Goal: Task Accomplishment & Management: Manage account settings

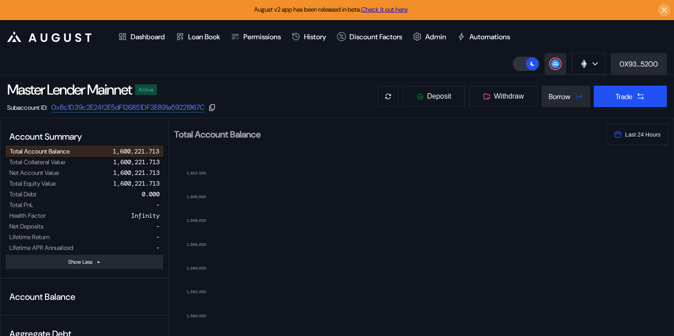
select select "*"
click at [445, 42] on div "Admin" at bounding box center [430, 36] width 44 height 33
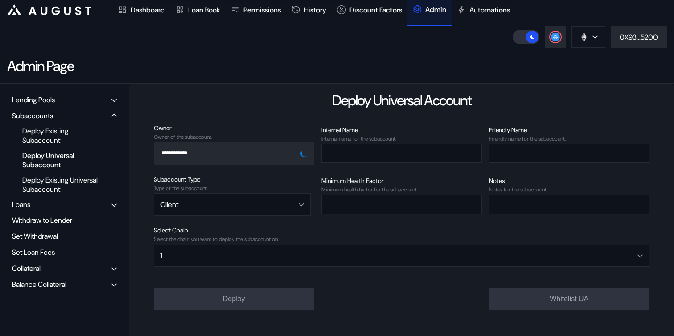
scroll to position [28, 0]
click at [42, 285] on div "Balance Collateral" at bounding box center [39, 283] width 54 height 9
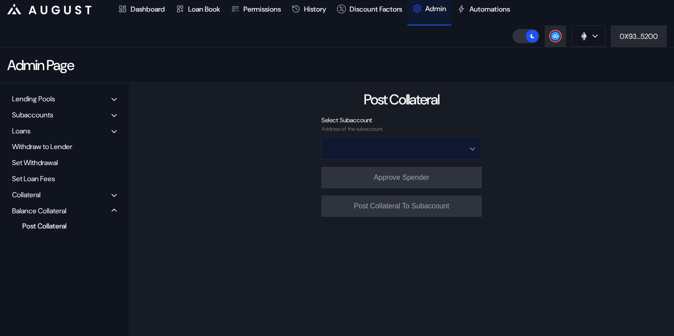
click at [363, 151] on input "Open menu" at bounding box center [396, 148] width 137 height 21
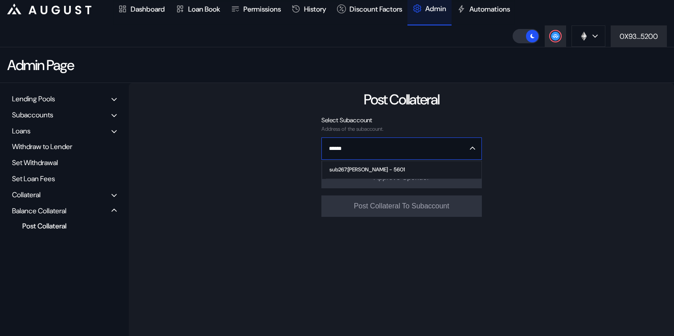
click at [346, 172] on div "sub267:[PERSON_NAME] - 5601" at bounding box center [367, 169] width 75 height 6
type input "**********"
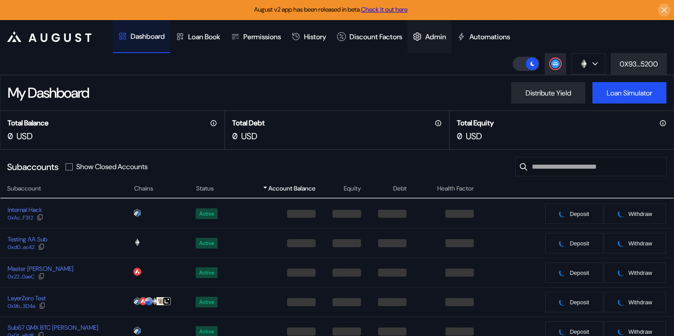
click at [446, 34] on div "Admin" at bounding box center [436, 36] width 21 height 9
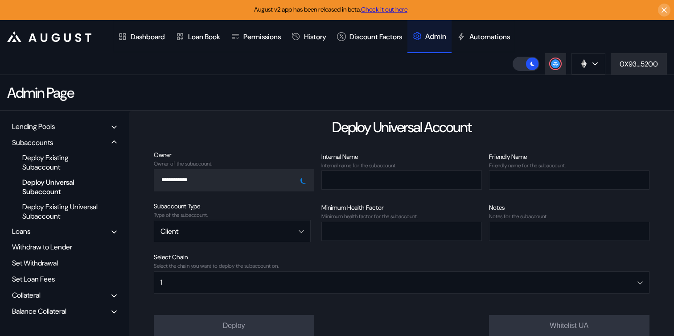
click at [36, 308] on div "Balance Collateral" at bounding box center [39, 310] width 54 height 9
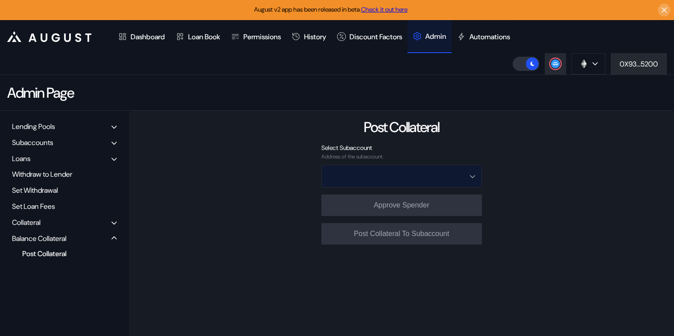
click at [431, 178] on input "Open menu" at bounding box center [396, 175] width 137 height 21
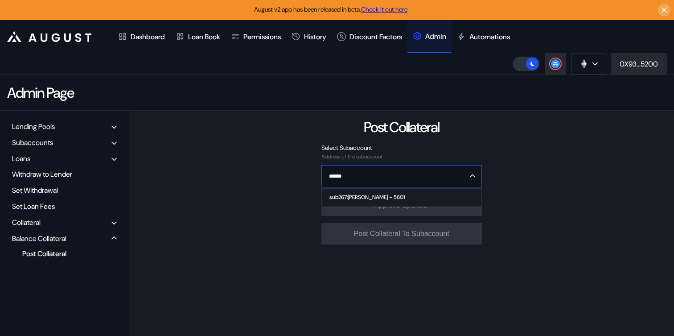
click at [422, 200] on span "sub267:[PERSON_NAME] - 5601" at bounding box center [403, 198] width 155 height 18
type input "**********"
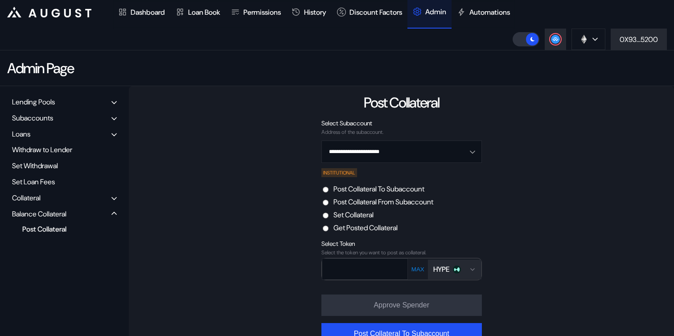
scroll to position [26, 0]
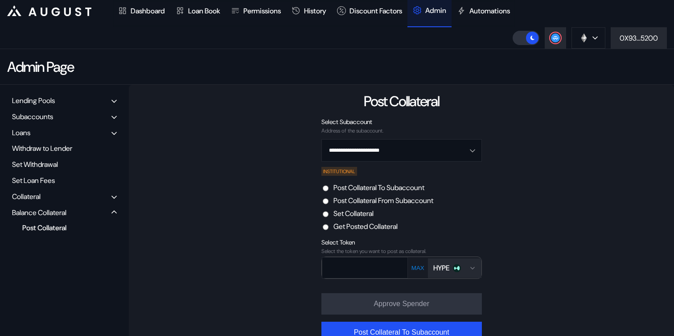
click at [395, 205] on label "Post Collateral From Subaccount" at bounding box center [384, 200] width 100 height 9
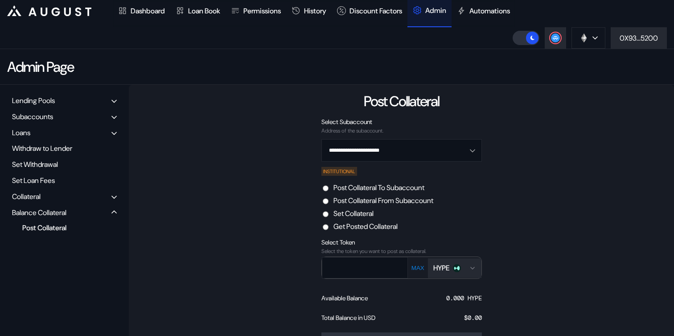
click at [386, 189] on label "Post Collateral To Subaccount" at bounding box center [379, 187] width 91 height 9
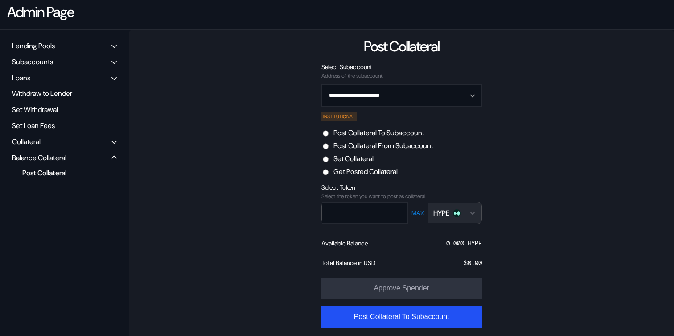
scroll to position [83, 0]
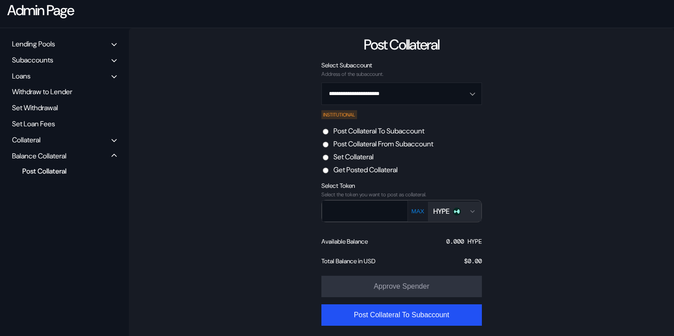
click at [450, 214] on div "HYPE" at bounding box center [442, 211] width 16 height 9
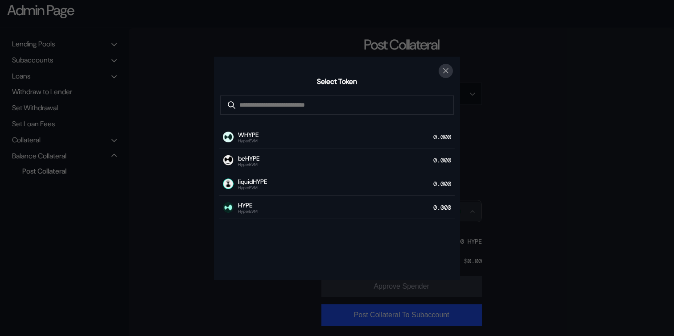
click at [446, 69] on icon "close modal" at bounding box center [446, 70] width 9 height 9
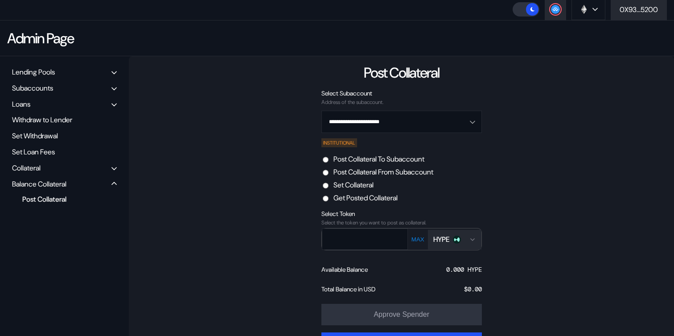
scroll to position [0, 0]
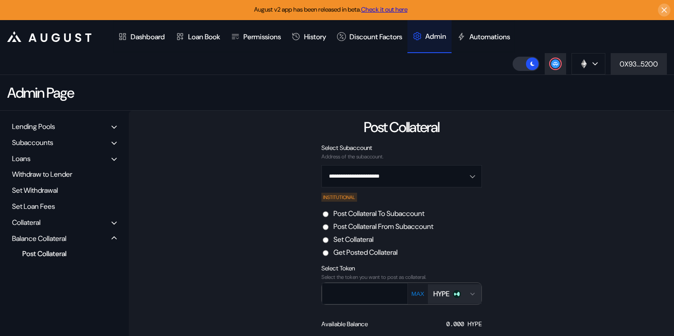
click at [44, 141] on div "Subaccounts" at bounding box center [32, 142] width 41 height 9
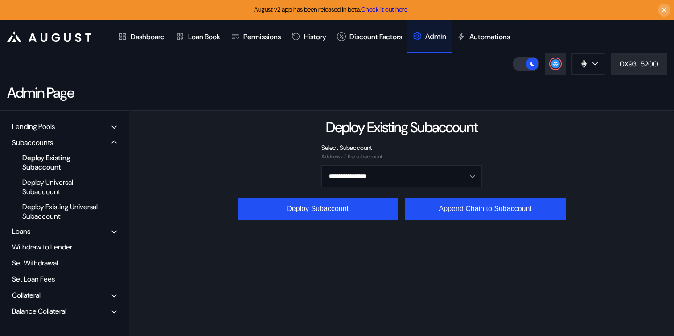
click at [43, 159] on div "Deploy Existing Subaccount" at bounding box center [61, 162] width 87 height 21
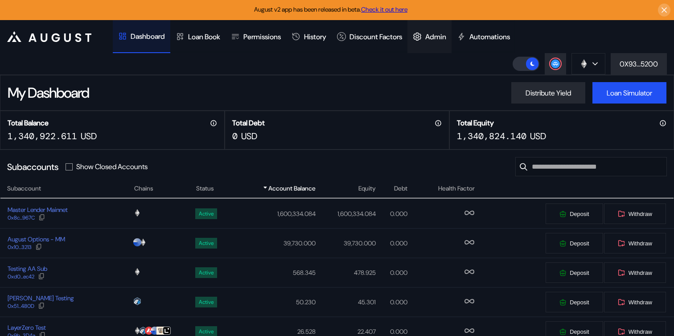
click at [443, 37] on div "Admin" at bounding box center [436, 36] width 21 height 9
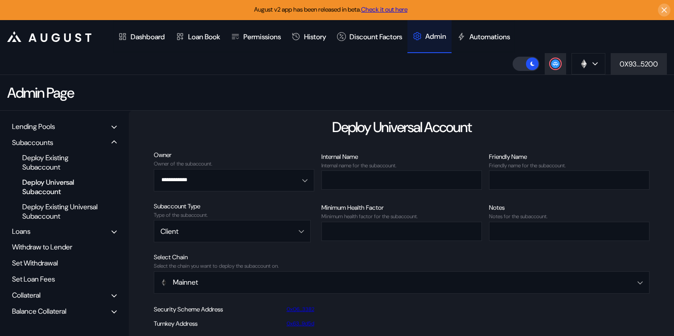
scroll to position [16, 0]
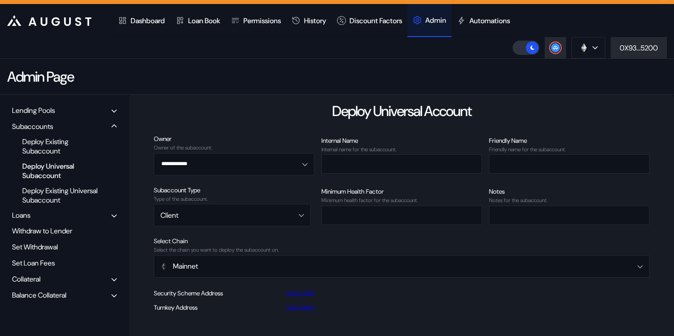
click at [54, 294] on div "Balance Collateral" at bounding box center [39, 294] width 54 height 9
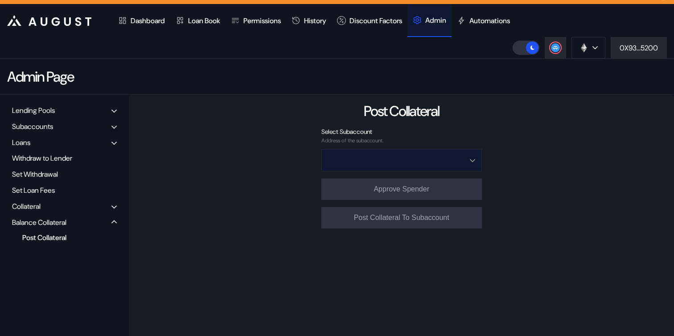
click at [391, 154] on input "Open menu" at bounding box center [396, 159] width 137 height 21
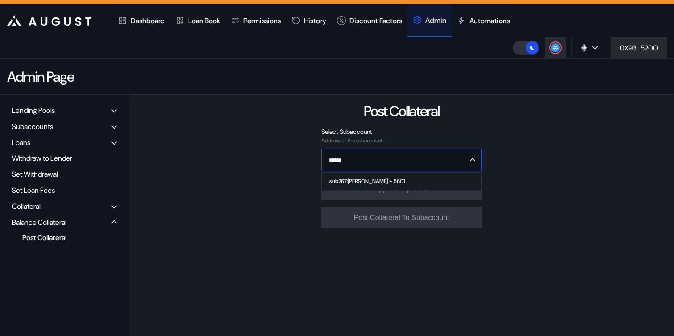
click at [387, 180] on div "sub267:[PERSON_NAME] - 5601" at bounding box center [367, 181] width 75 height 6
type input "**********"
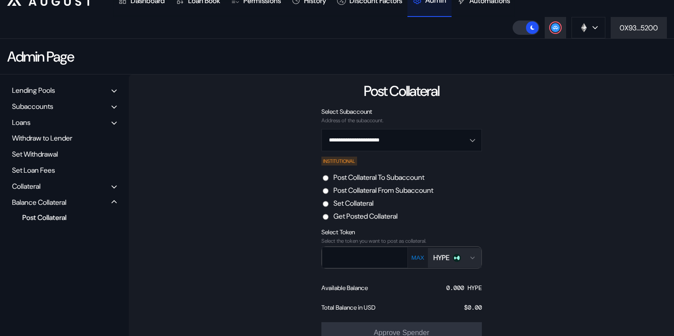
scroll to position [37, 0]
click at [441, 256] on div "HYPE" at bounding box center [442, 256] width 16 height 9
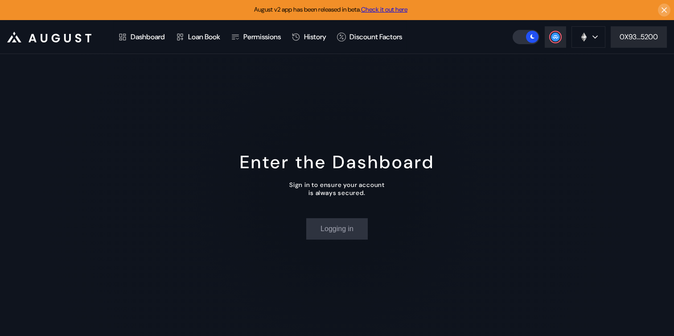
click at [351, 115] on div "Enter the Dashboard Sign in to ensure your account is always secured. Logging in" at bounding box center [337, 195] width 674 height 282
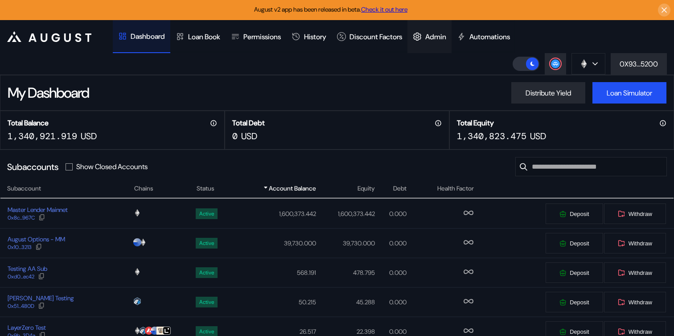
click at [446, 37] on div "Admin" at bounding box center [436, 36] width 21 height 9
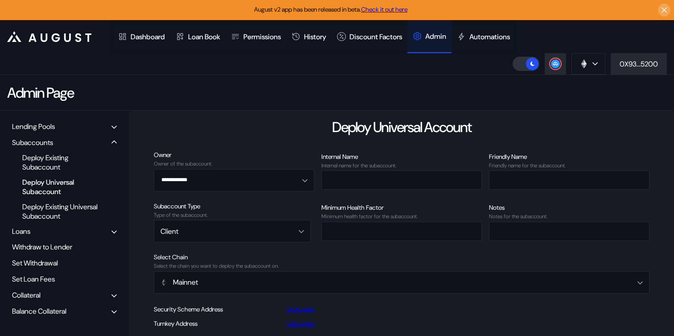
click at [47, 305] on div "Balance Collateral" at bounding box center [64, 311] width 111 height 14
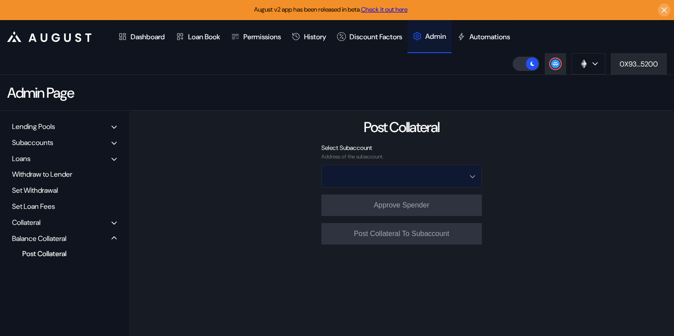
click at [385, 178] on input "Open menu" at bounding box center [396, 175] width 137 height 21
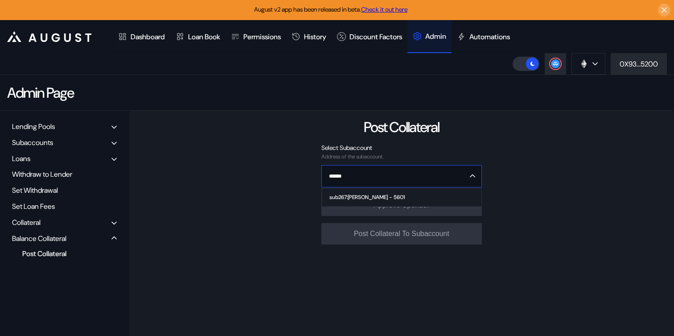
click at [381, 200] on span "sub267:[PERSON_NAME] - 5601" at bounding box center [403, 198] width 155 height 18
type input "**********"
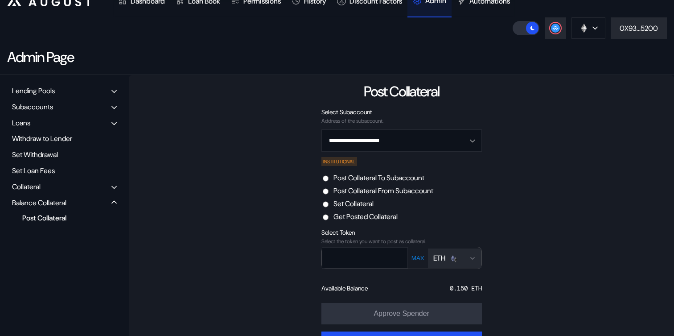
scroll to position [39, 0]
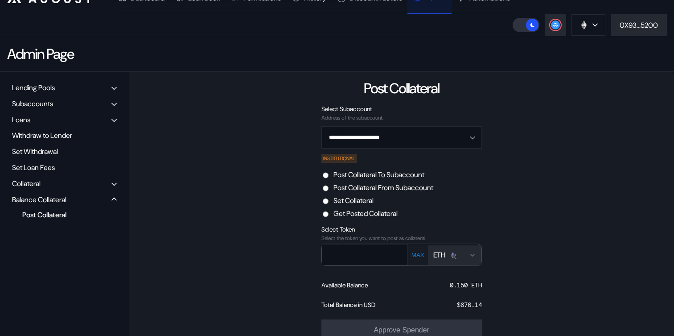
click at [466, 259] on div "ETH" at bounding box center [455, 254] width 43 height 9
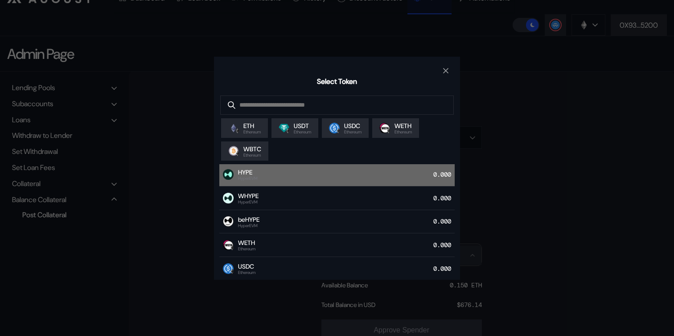
scroll to position [62, 0]
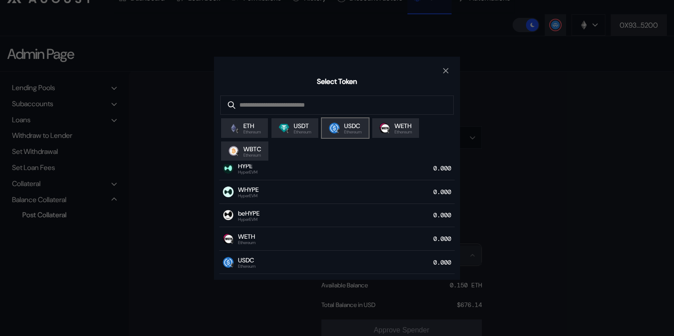
click at [351, 129] on span "USDC" at bounding box center [352, 126] width 17 height 8
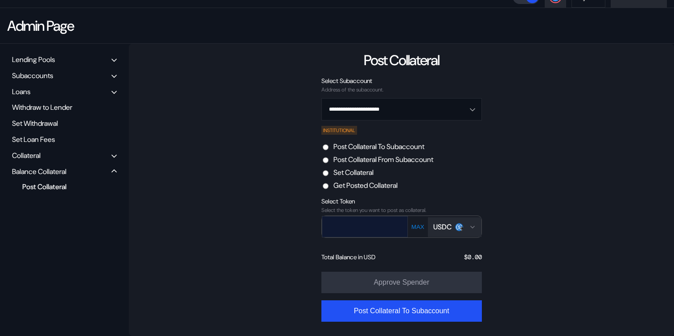
scroll to position [68, 0]
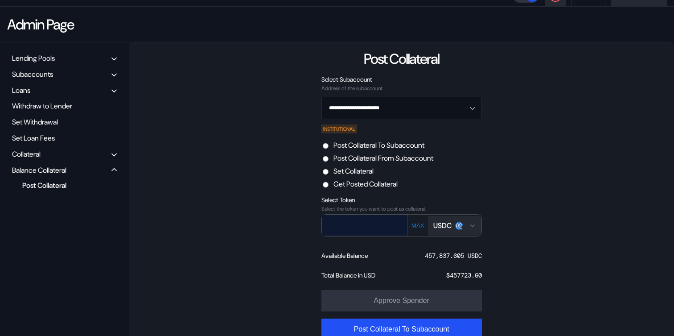
click at [373, 226] on input "text" at bounding box center [358, 225] width 72 height 18
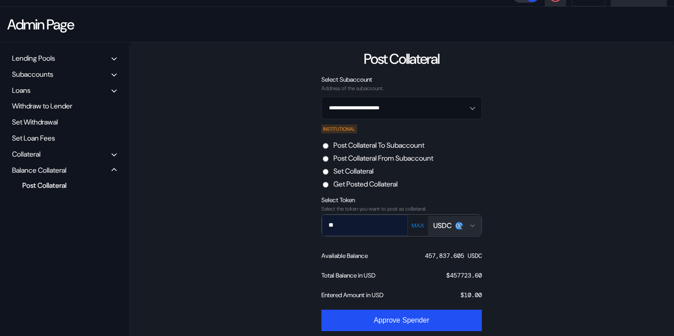
type input "**"
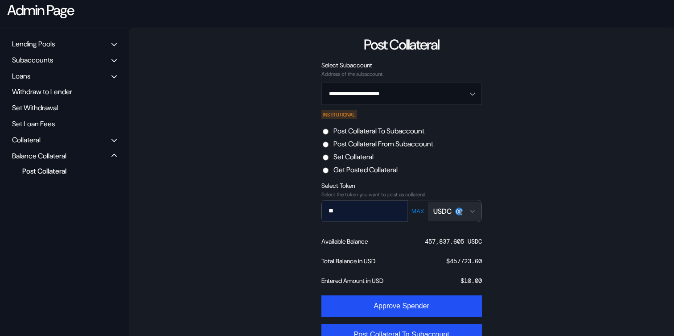
scroll to position [107, 0]
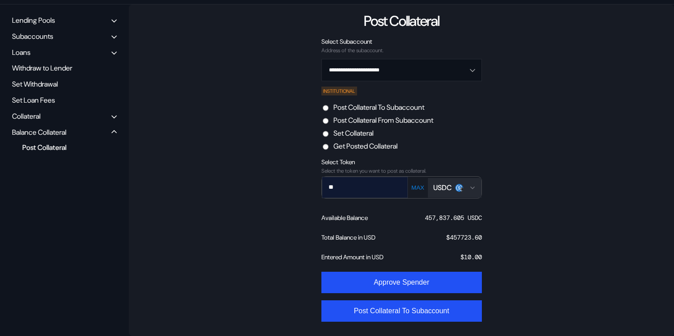
click at [367, 190] on input "**" at bounding box center [358, 187] width 72 height 18
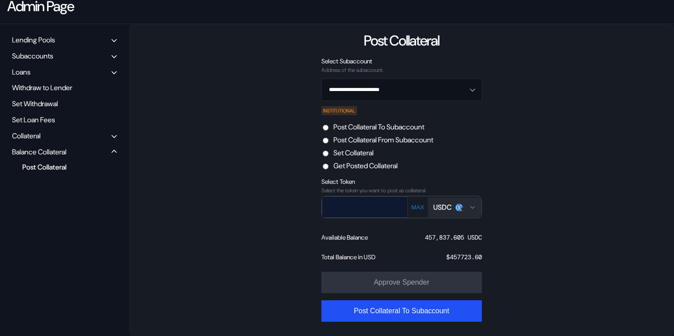
paste input "**********"
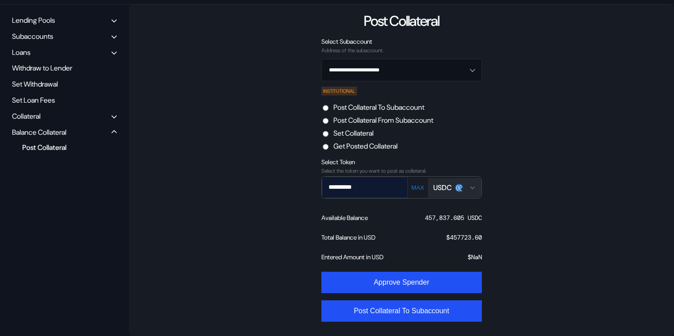
click at [342, 186] on input "**********" at bounding box center [358, 187] width 72 height 18
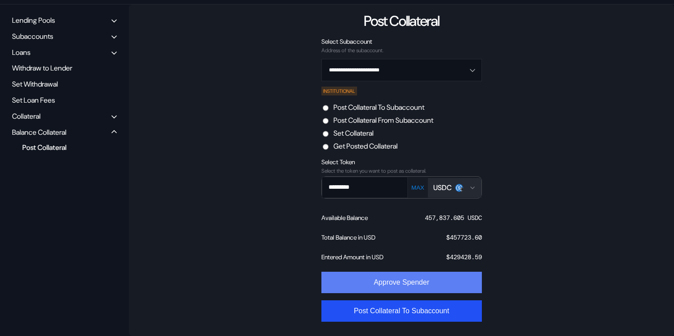
type input "*********"
click at [380, 282] on button "Approve Spender" at bounding box center [402, 282] width 161 height 21
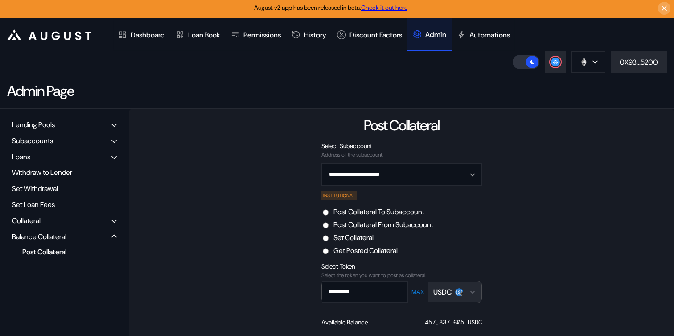
scroll to position [0, 0]
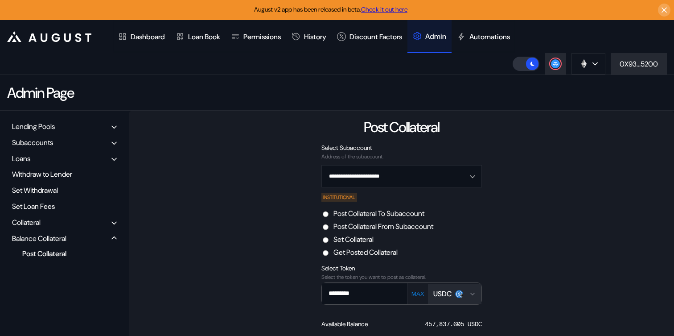
click at [237, 126] on div "**********" at bounding box center [402, 255] width 546 height 289
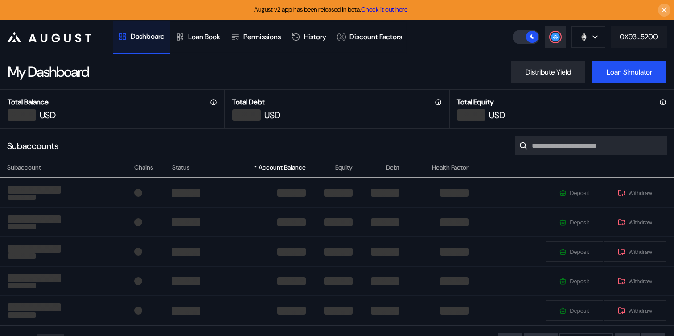
click at [642, 39] on div "0X93...5200" at bounding box center [639, 36] width 38 height 9
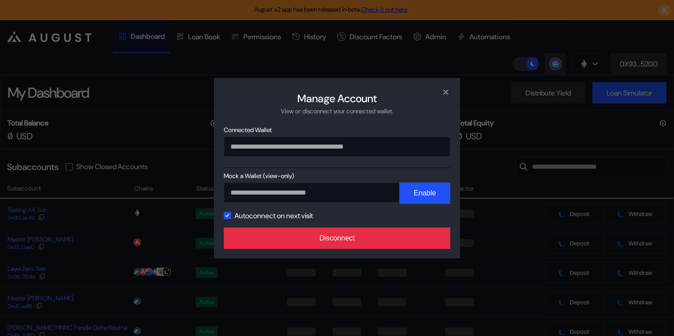
click at [371, 242] on button "Disconnect" at bounding box center [337, 237] width 227 height 21
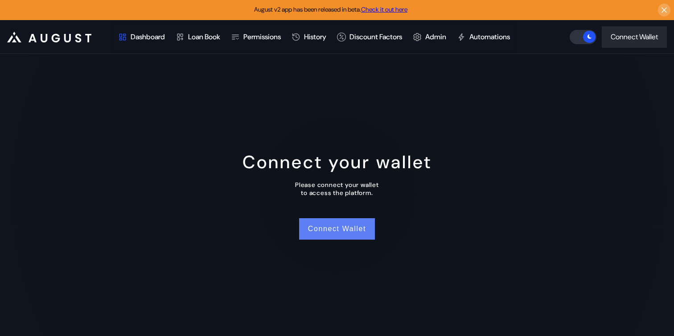
click at [367, 228] on button "Connect Wallet" at bounding box center [337, 228] width 76 height 21
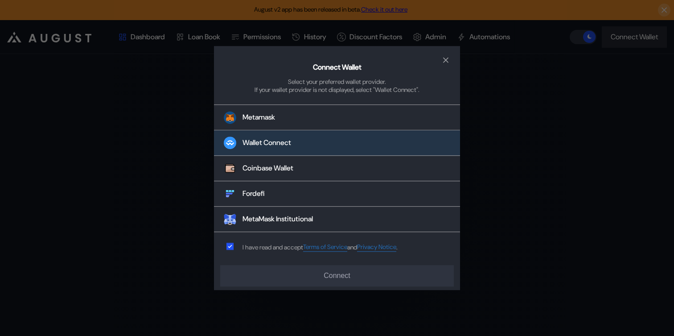
click at [319, 146] on button "Wallet Connect" at bounding box center [337, 143] width 246 height 25
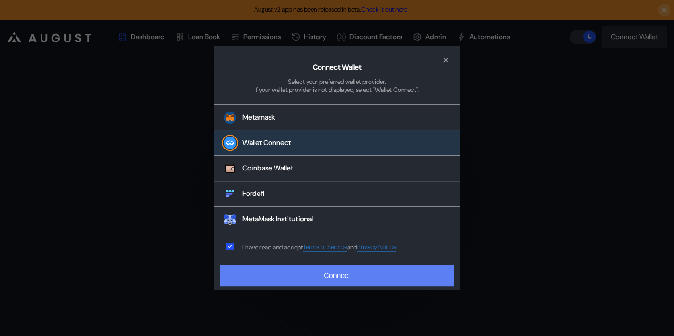
click at [328, 269] on button "Connect" at bounding box center [337, 275] width 234 height 21
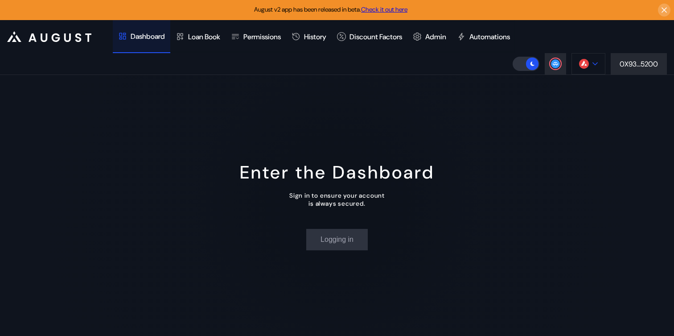
click at [598, 62] on button at bounding box center [589, 63] width 34 height 21
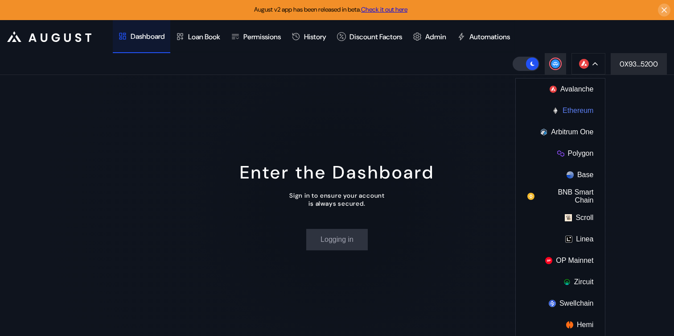
click at [568, 113] on button "Ethereum" at bounding box center [560, 110] width 89 height 21
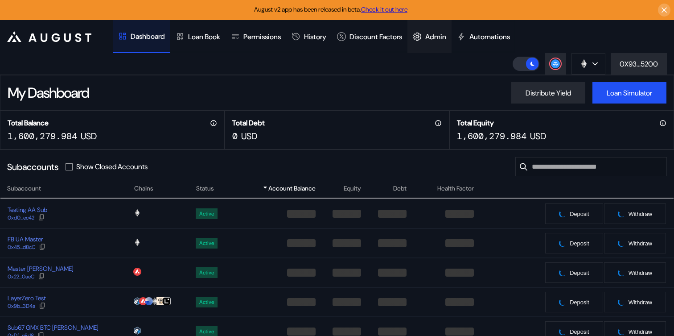
click at [446, 35] on div "Admin" at bounding box center [436, 36] width 21 height 9
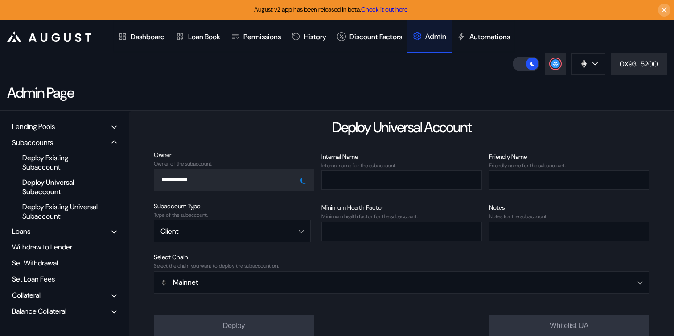
click at [37, 312] on div "Balance Collateral" at bounding box center [39, 310] width 54 height 9
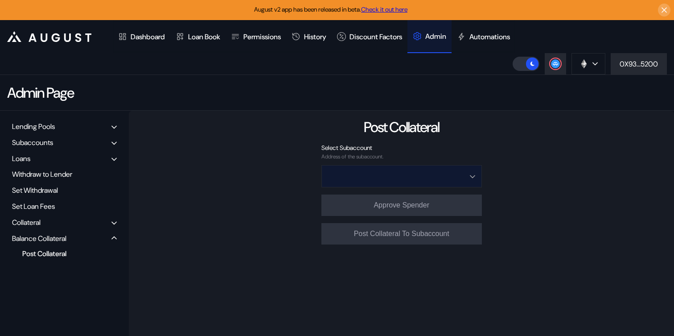
click at [409, 176] on input "Open menu" at bounding box center [396, 175] width 137 height 21
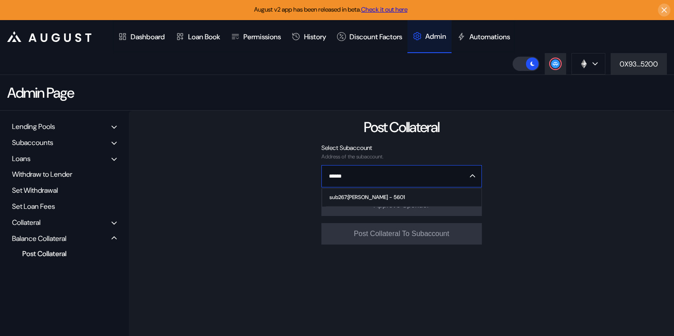
click at [410, 194] on span "sub267:[PERSON_NAME] - 5601" at bounding box center [403, 198] width 155 height 18
type input "**********"
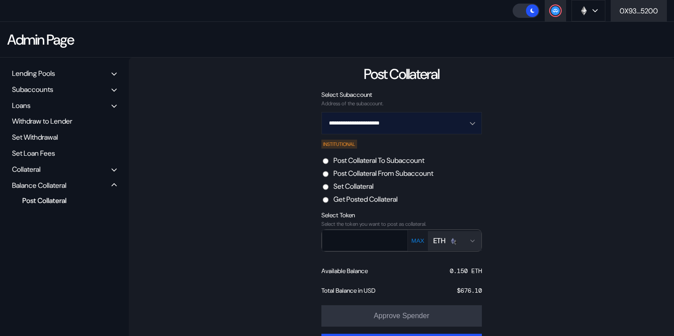
scroll to position [54, 0]
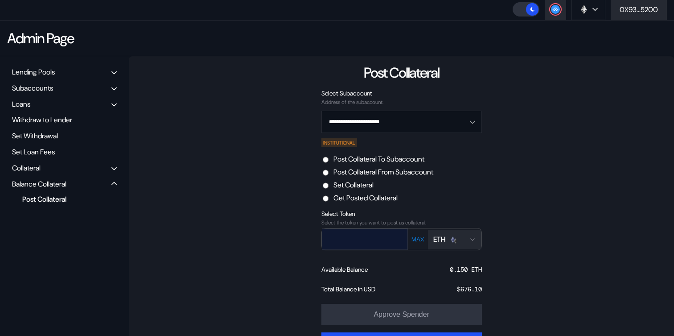
click at [378, 240] on input "text" at bounding box center [358, 239] width 72 height 18
paste input "**********"
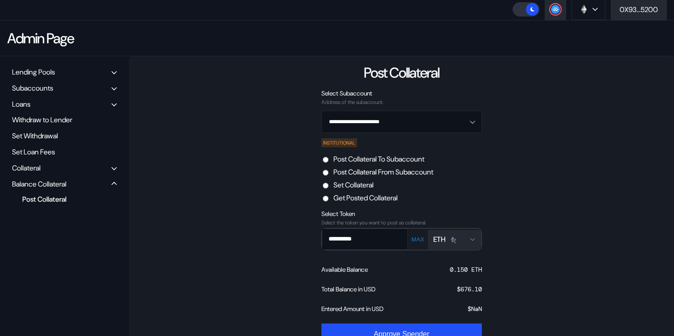
click at [459, 244] on div "ETH" at bounding box center [455, 239] width 43 height 9
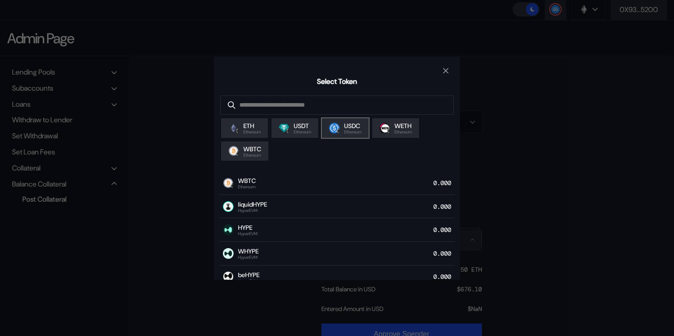
click at [349, 128] on span "USDC" at bounding box center [352, 126] width 17 height 8
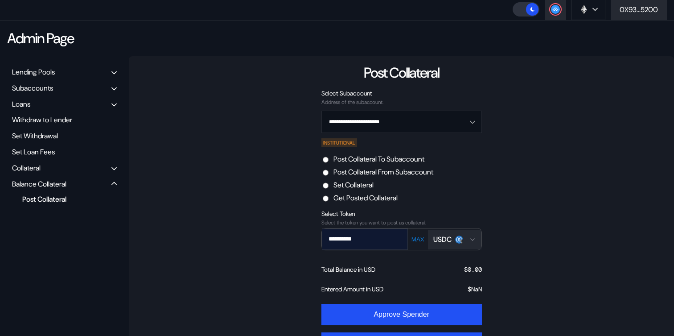
click at [342, 236] on input "**********" at bounding box center [358, 239] width 72 height 18
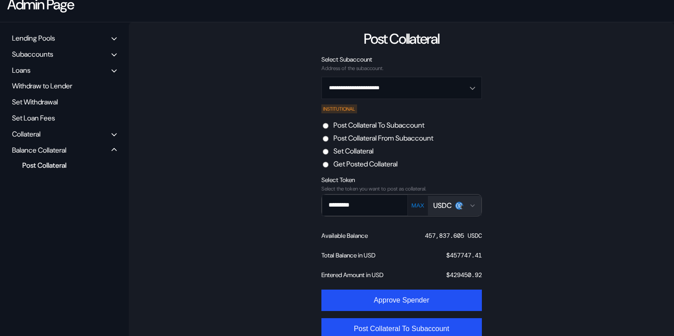
scroll to position [107, 0]
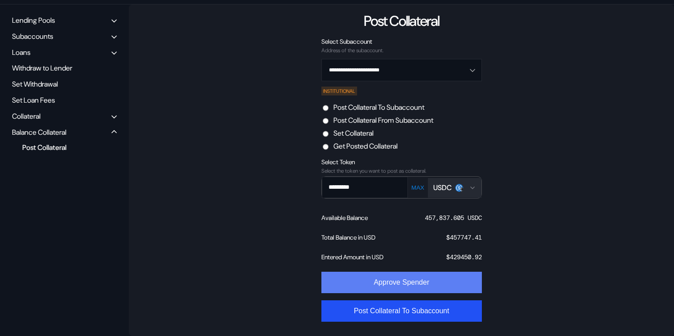
type input "*********"
click at [407, 285] on button "Approve Spender" at bounding box center [402, 282] width 161 height 21
